Goal: Information Seeking & Learning: Learn about a topic

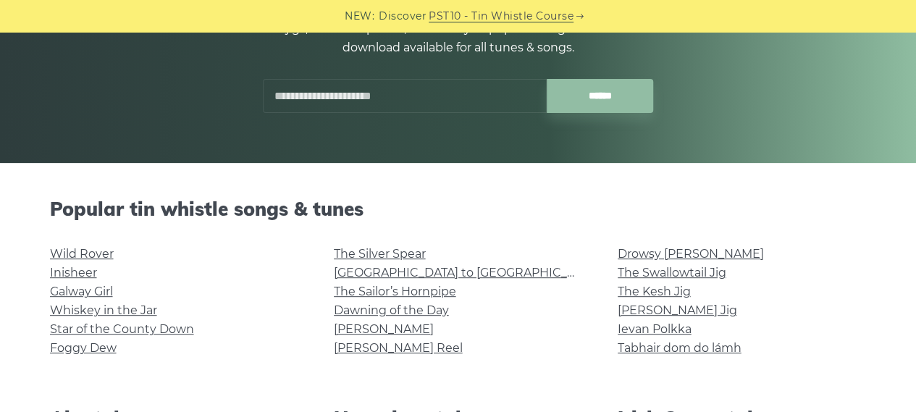
scroll to position [220, 0]
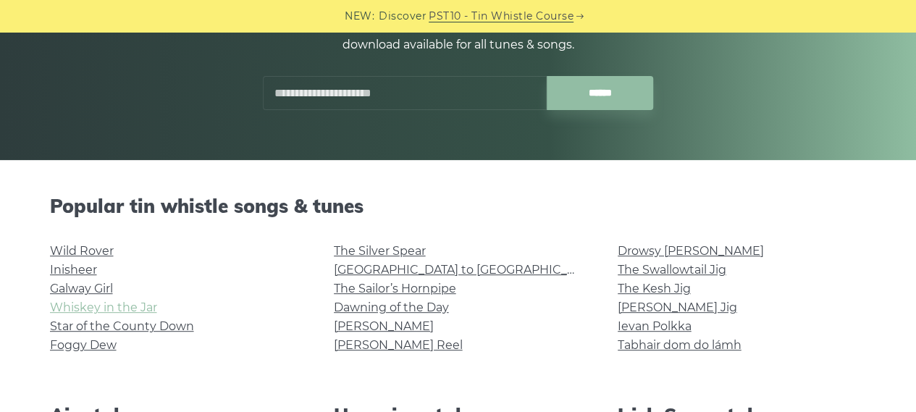
click at [138, 312] on link "Whiskey in the Jar" at bounding box center [103, 308] width 107 height 14
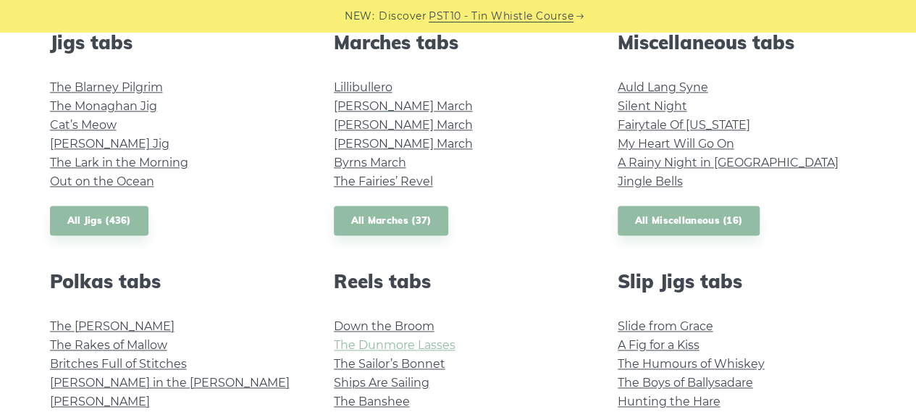
scroll to position [831, 0]
click at [639, 88] on link "Auld Lang Syne" at bounding box center [663, 88] width 91 height 14
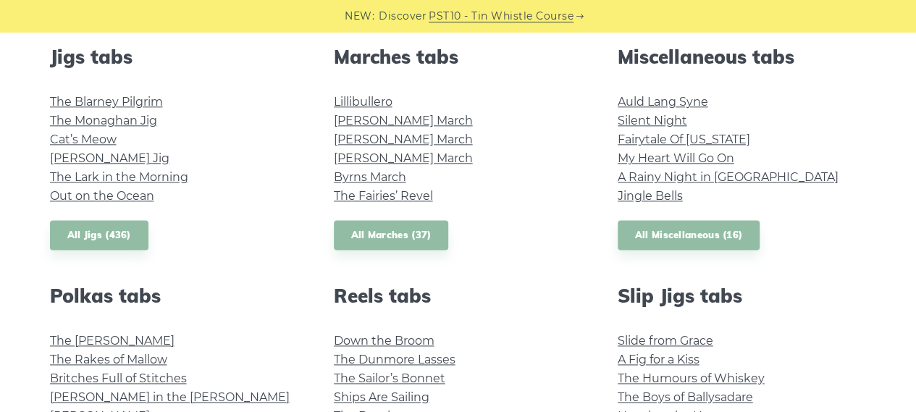
scroll to position [816, 0]
click at [706, 243] on link "All Miscellaneous (16)" at bounding box center [689, 236] width 143 height 30
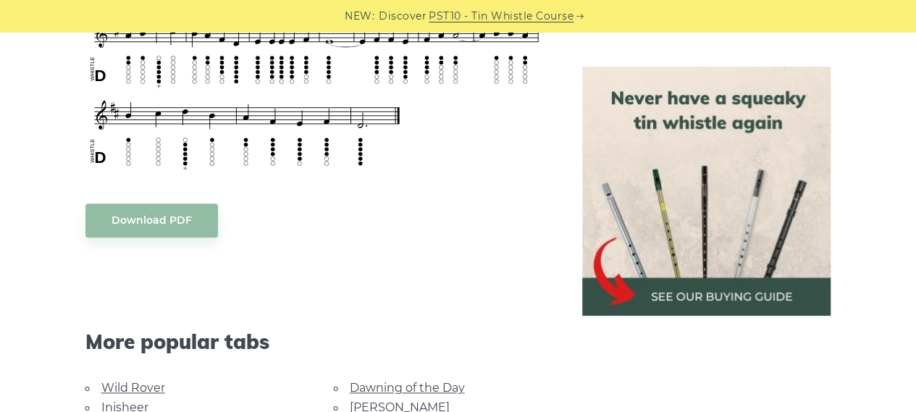
scroll to position [924, 0]
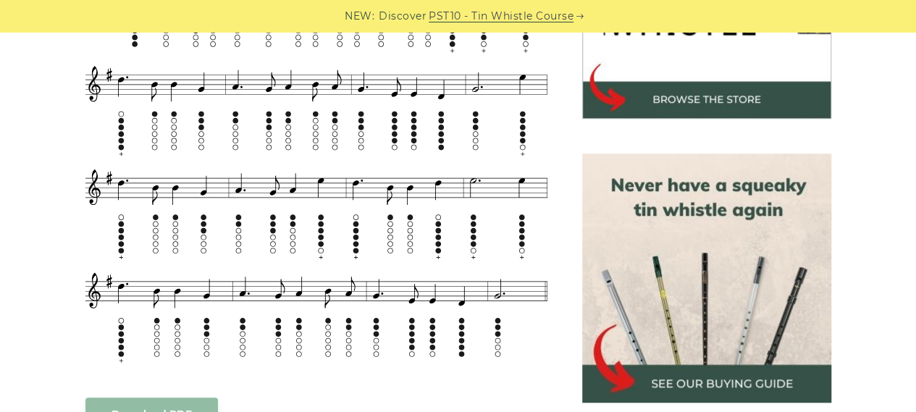
scroll to position [550, 0]
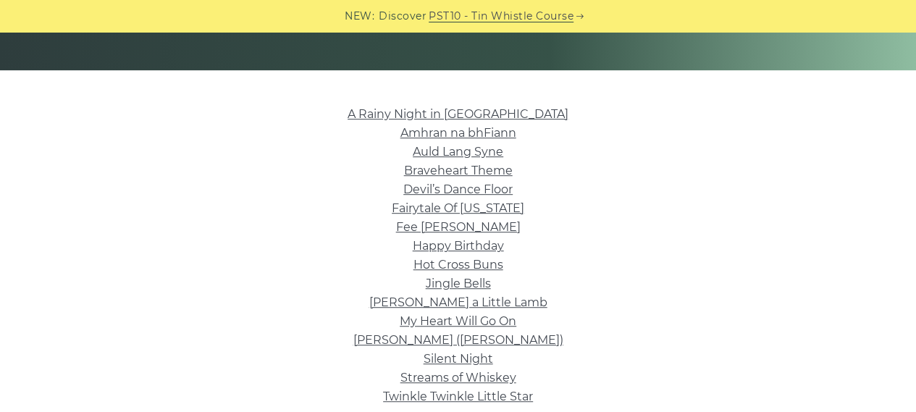
scroll to position [304, 0]
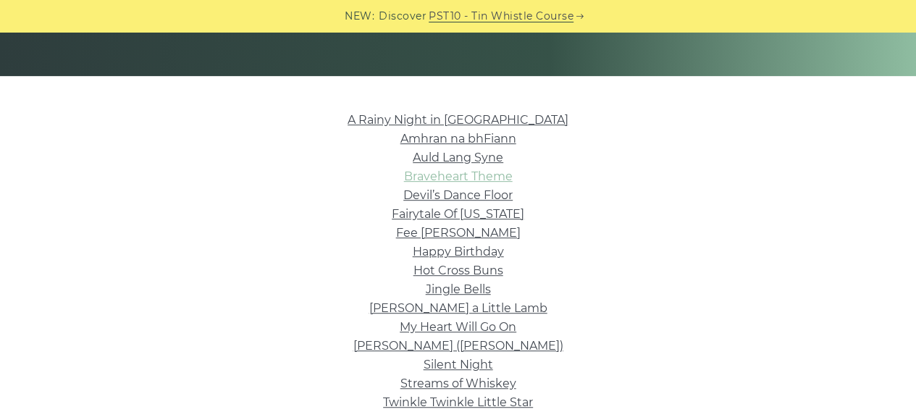
click at [448, 180] on link "Braveheart Theme" at bounding box center [458, 176] width 109 height 14
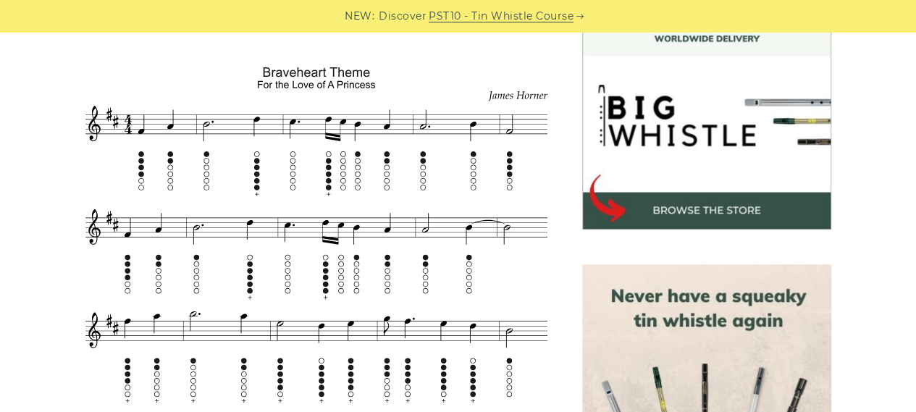
scroll to position [425, 0]
